Goal: Transaction & Acquisition: Purchase product/service

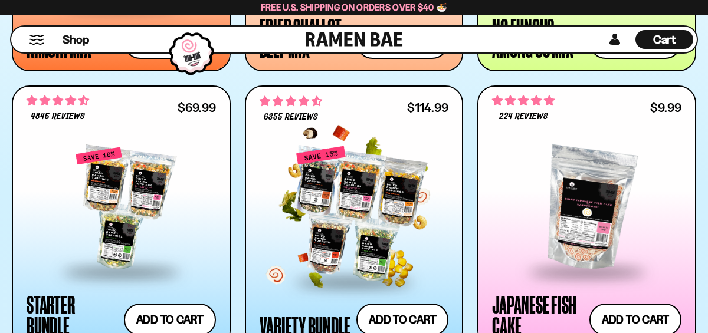
scroll to position [1187, 0]
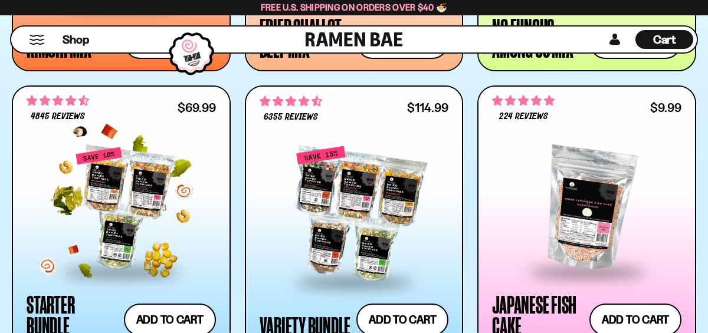
click at [123, 208] on div at bounding box center [121, 208] width 189 height 124
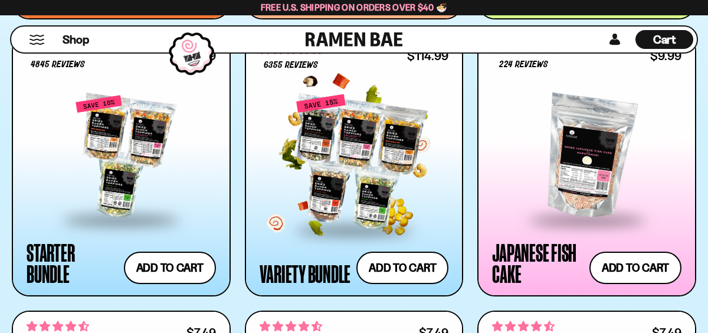
scroll to position [1242, 0]
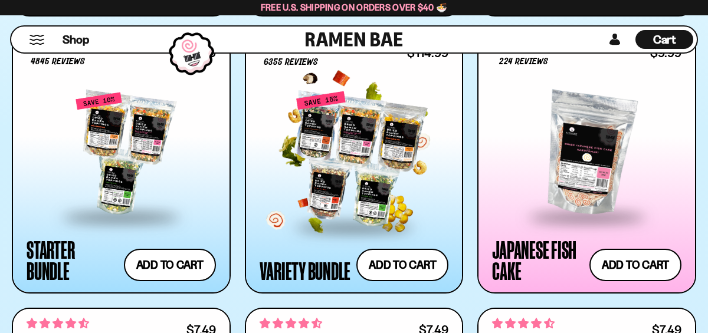
click at [368, 143] on div at bounding box center [353, 159] width 189 height 132
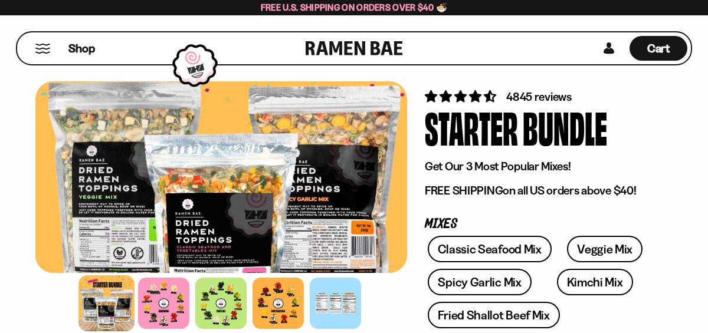
scroll to position [43, 0]
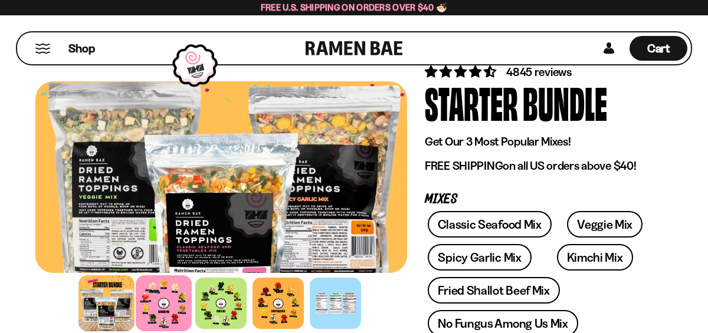
click at [156, 304] on div at bounding box center [164, 303] width 56 height 56
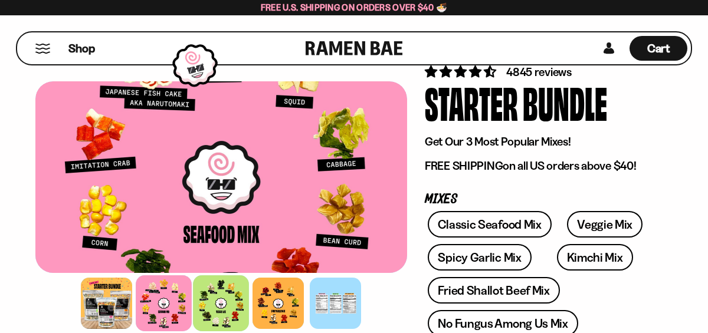
click at [223, 308] on div at bounding box center [221, 303] width 56 height 56
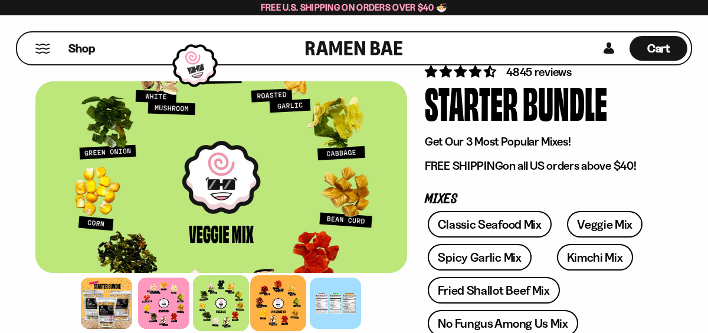
click at [269, 303] on div at bounding box center [279, 303] width 56 height 56
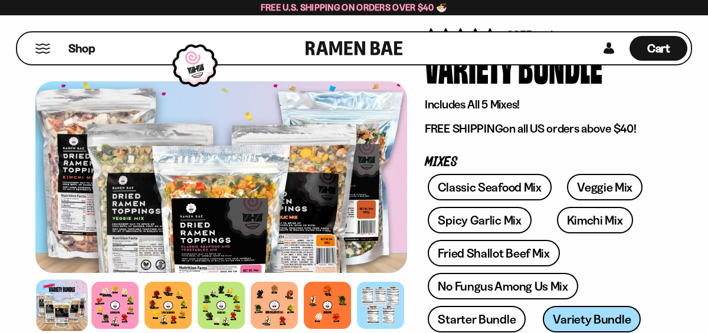
scroll to position [81, 0]
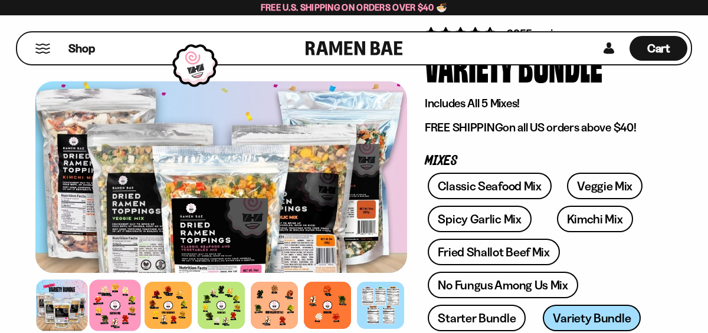
click at [106, 311] on div at bounding box center [114, 304] width 51 height 51
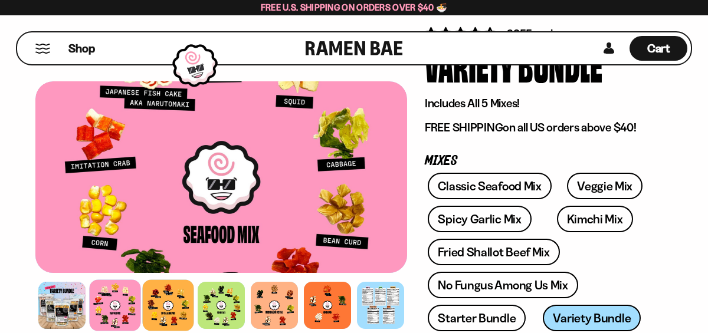
click at [163, 310] on div at bounding box center [167, 304] width 51 height 51
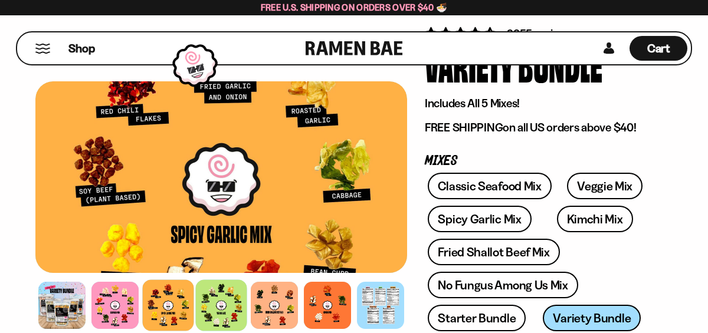
click at [225, 303] on div at bounding box center [220, 304] width 51 height 51
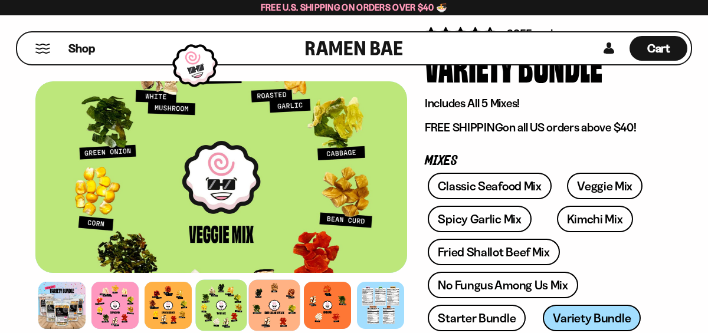
click at [275, 307] on div at bounding box center [273, 304] width 51 height 51
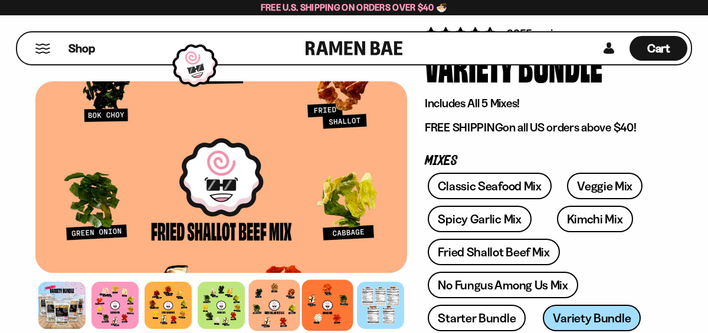
click at [325, 304] on div at bounding box center [326, 304] width 51 height 51
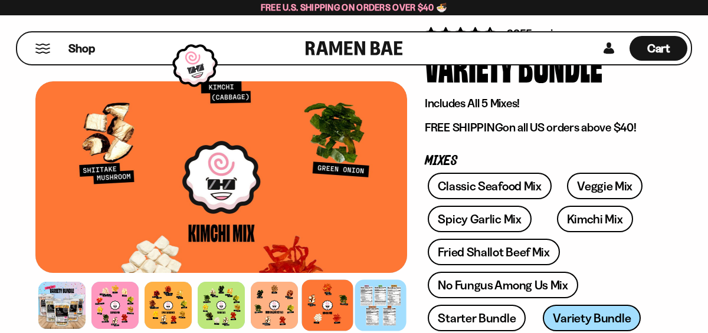
click at [369, 307] on div at bounding box center [379, 304] width 51 height 51
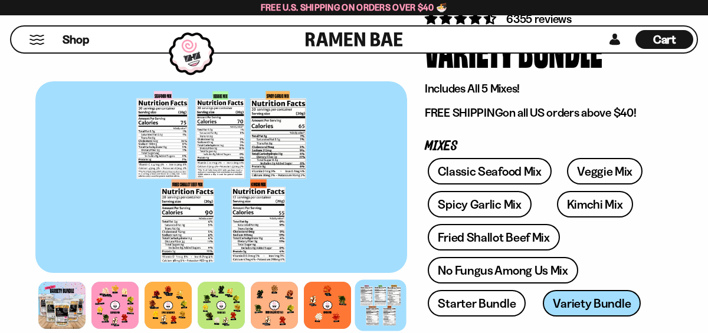
scroll to position [121, 0]
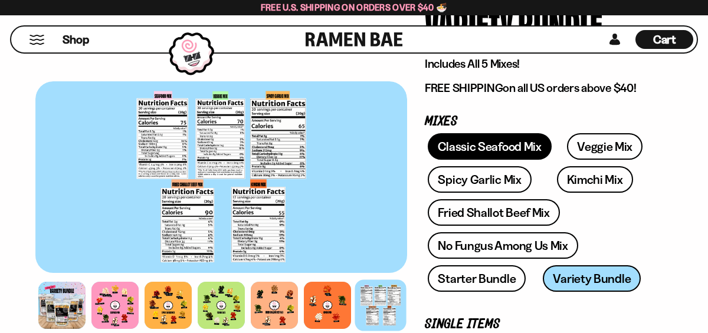
click at [458, 152] on link "Classic Seafood Mix" at bounding box center [488, 146] width 123 height 27
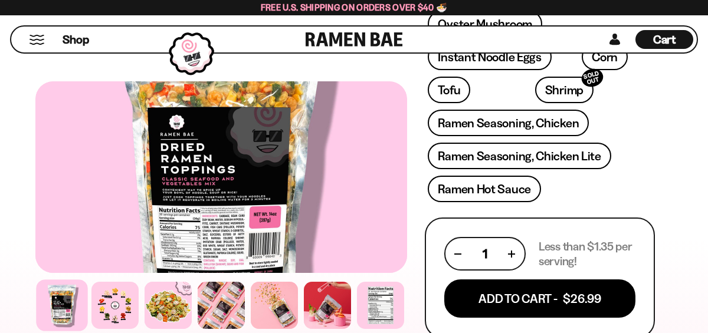
scroll to position [476, 0]
